Goal: Information Seeking & Learning: Learn about a topic

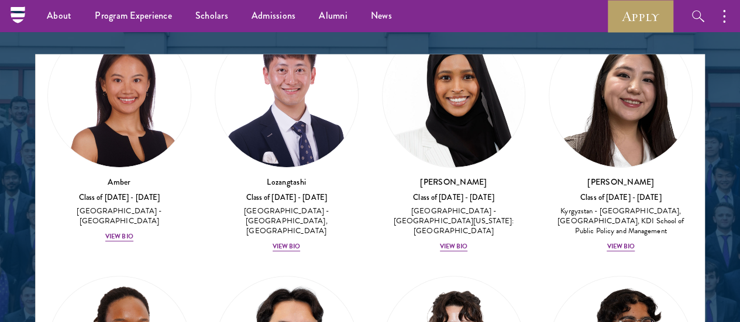
scroll to position [80, 0]
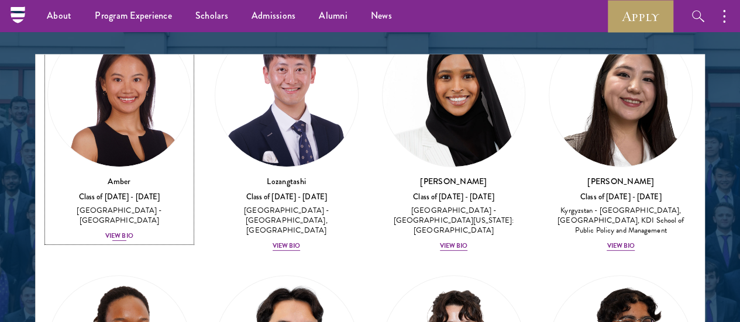
click at [133, 232] on div "View Bio" at bounding box center [119, 236] width 28 height 9
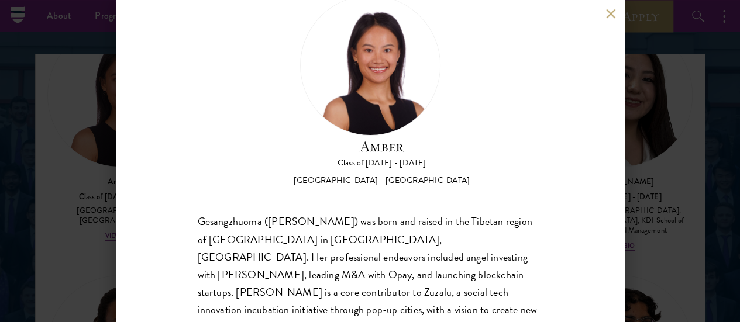
scroll to position [2, 0]
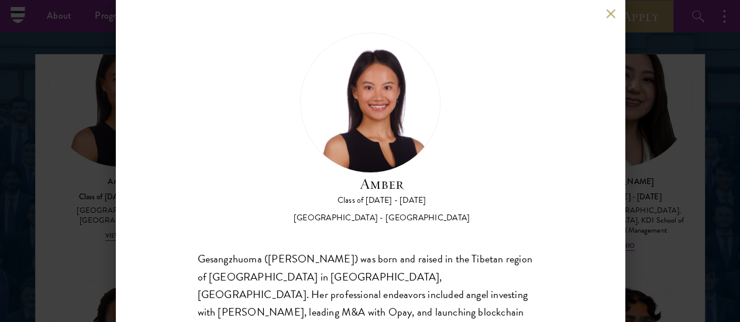
click at [609, 16] on button at bounding box center [611, 14] width 10 height 10
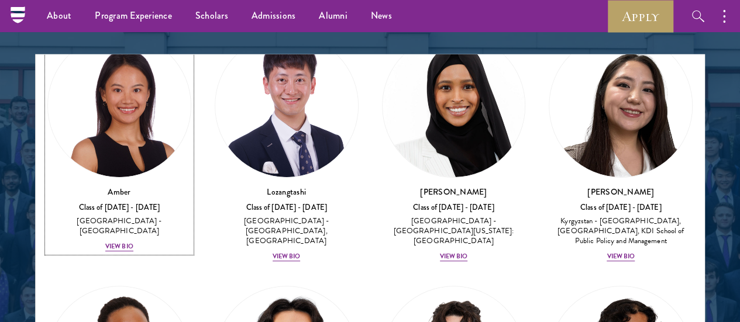
scroll to position [70, 0]
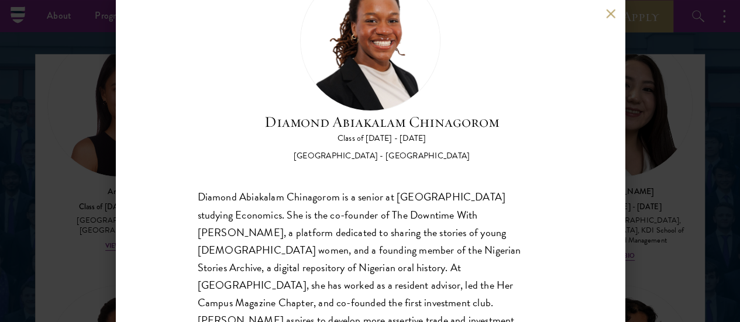
scroll to position [88, 0]
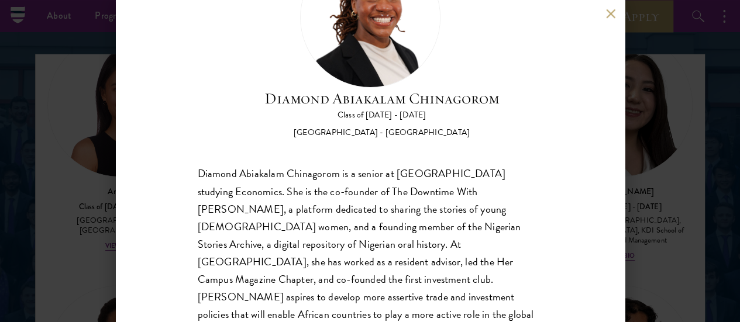
click at [609, 14] on button at bounding box center [611, 14] width 10 height 10
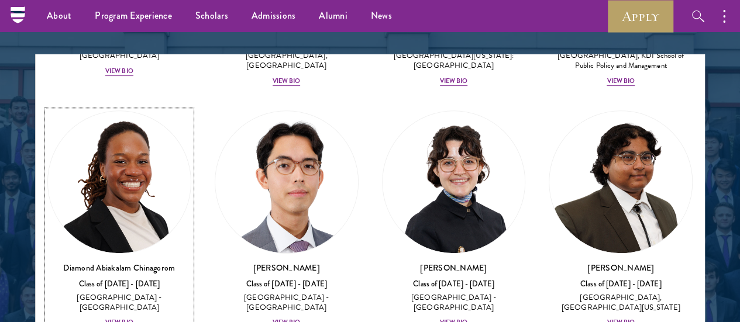
scroll to position [267, 0]
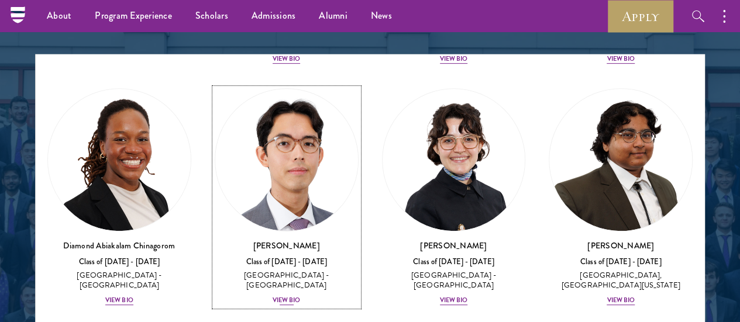
click at [273, 296] on div "View Bio" at bounding box center [287, 300] width 28 height 9
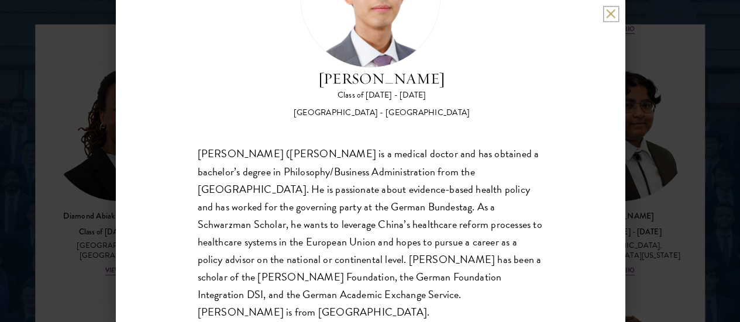
scroll to position [1501, 0]
